Goal: Task Accomplishment & Management: Use online tool/utility

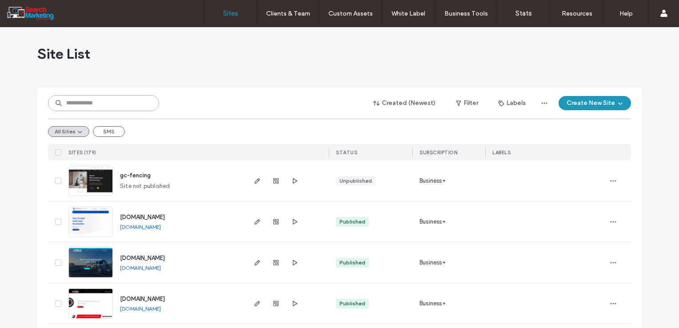
drag, startPoint x: 141, startPoint y: 99, endPoint x: 147, endPoint y: 101, distance: 6.6
click at [141, 99] on input at bounding box center [103, 103] width 111 height 16
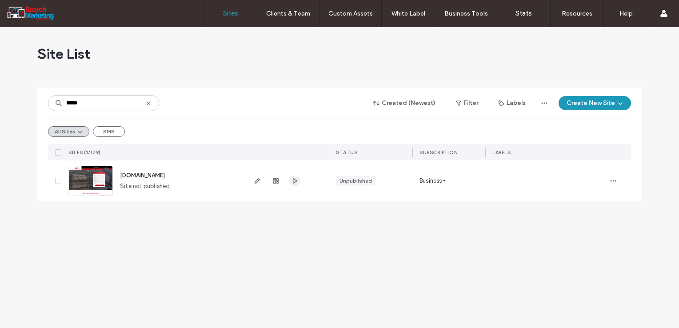
click at [294, 181] on icon "button" at bounding box center [294, 180] width 7 height 7
click at [122, 107] on input "*****" at bounding box center [103, 103] width 111 height 16
type input "***"
click at [157, 186] on link "www.gcfencing.net.au" at bounding box center [140, 186] width 41 height 7
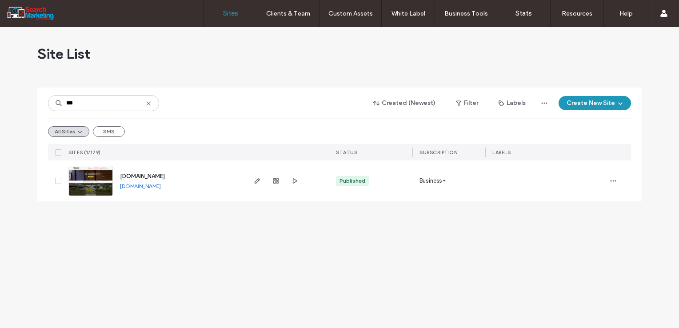
click at [149, 102] on use at bounding box center [148, 103] width 4 height 4
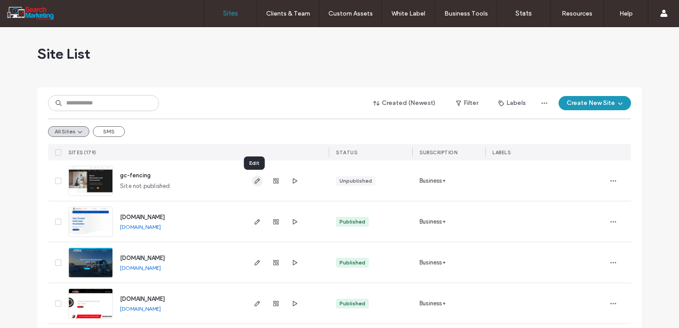
click at [254, 180] on icon "button" at bounding box center [257, 180] width 7 height 7
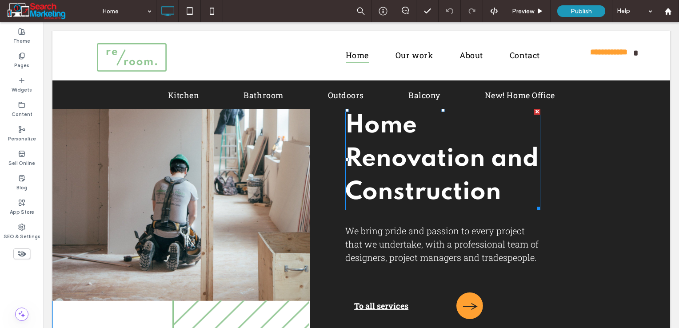
click at [398, 170] on span "Home Renovation and Construction" at bounding box center [441, 159] width 193 height 92
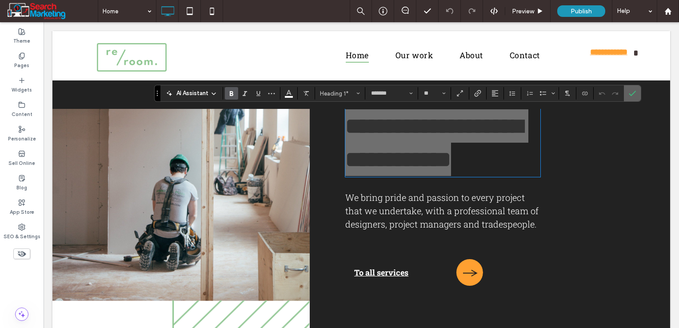
click at [630, 95] on icon "Confirm" at bounding box center [632, 93] width 7 height 7
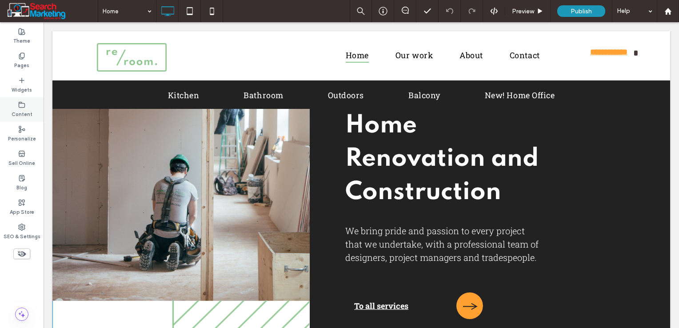
click at [23, 116] on label "Content" at bounding box center [22, 113] width 21 height 10
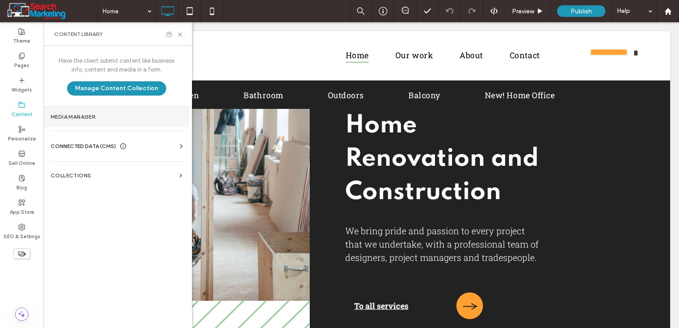
click at [100, 116] on label "Media Manager" at bounding box center [117, 117] width 132 height 6
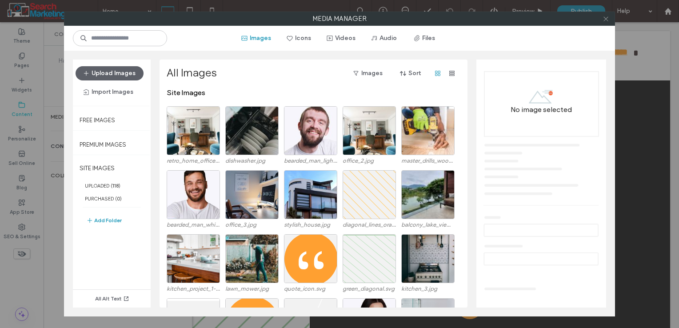
click at [604, 19] on icon at bounding box center [605, 19] width 7 height 7
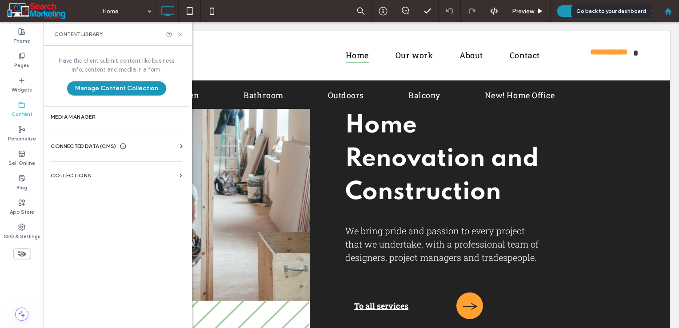
click at [665, 10] on icon at bounding box center [668, 12] width 8 height 8
